Goal: Register for event/course

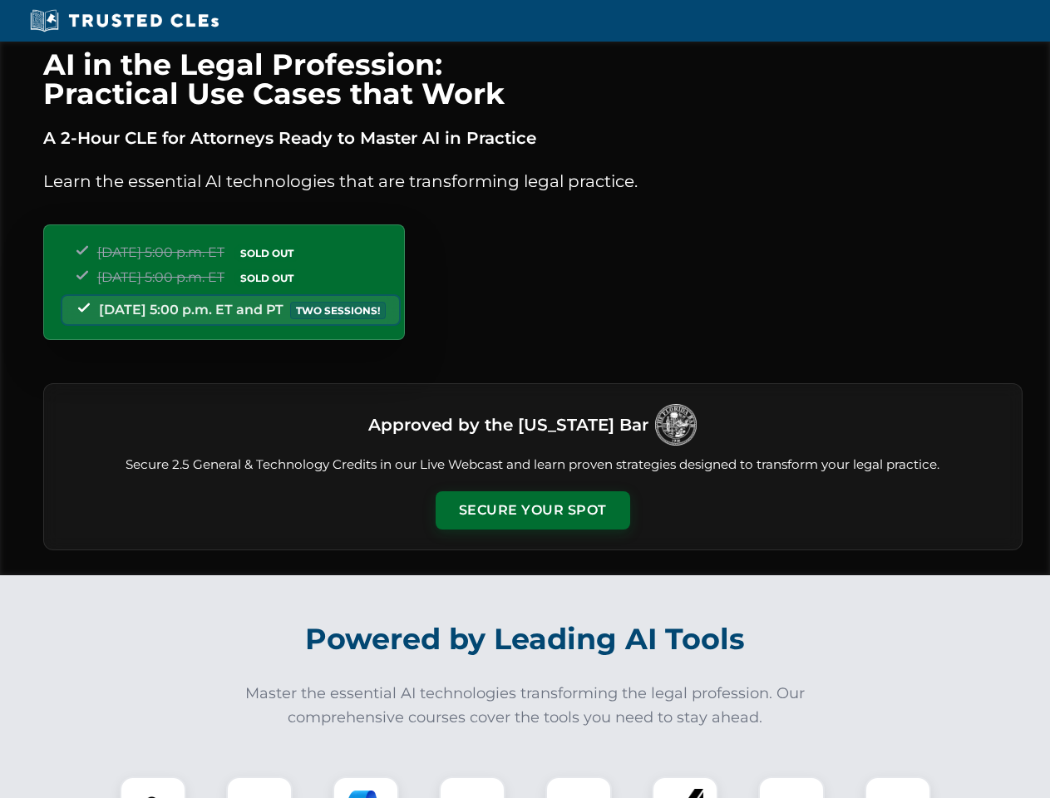
click at [532, 511] on button "Secure Your Spot" at bounding box center [533, 511] width 195 height 38
click at [153, 788] on img at bounding box center [153, 810] width 48 height 48
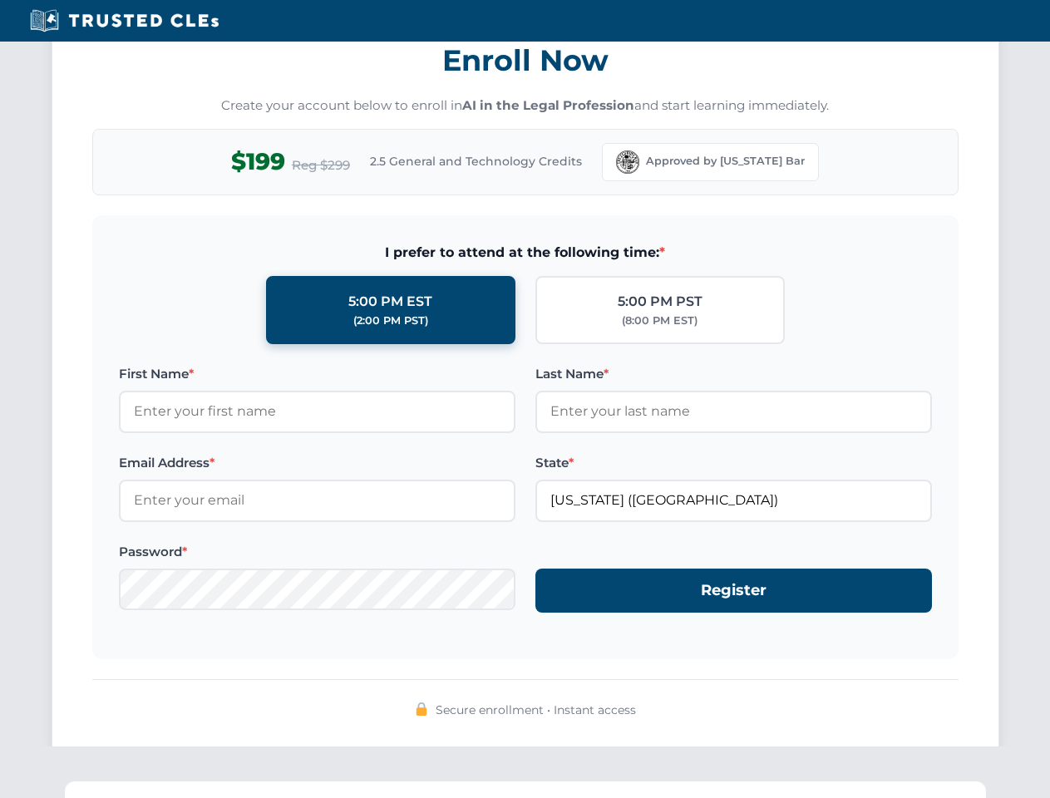
scroll to position [1633, 0]
